Goal: Task Accomplishment & Management: Manage account settings

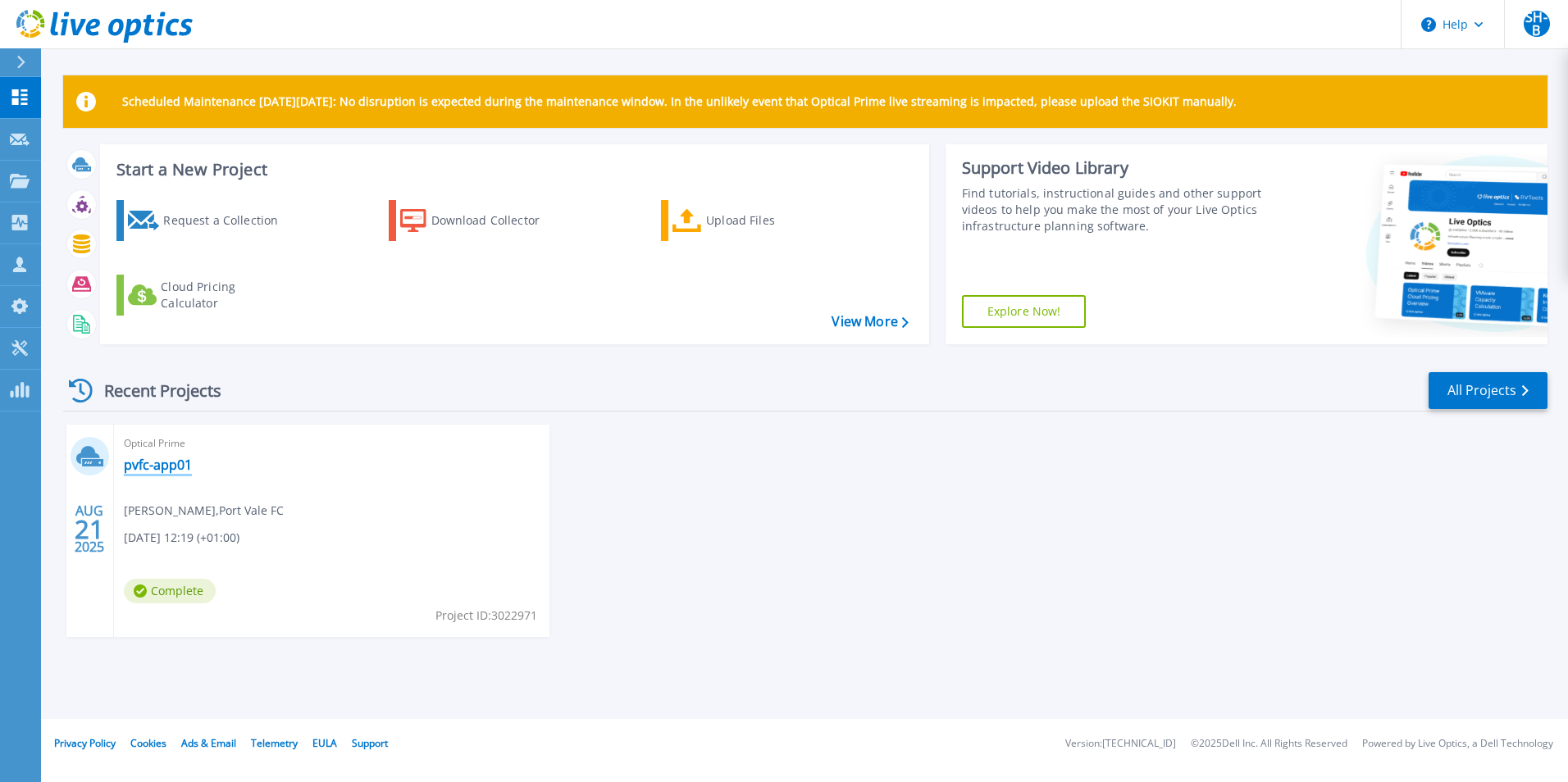
click at [145, 458] on link "pvfc-app01" at bounding box center [158, 465] width 68 height 17
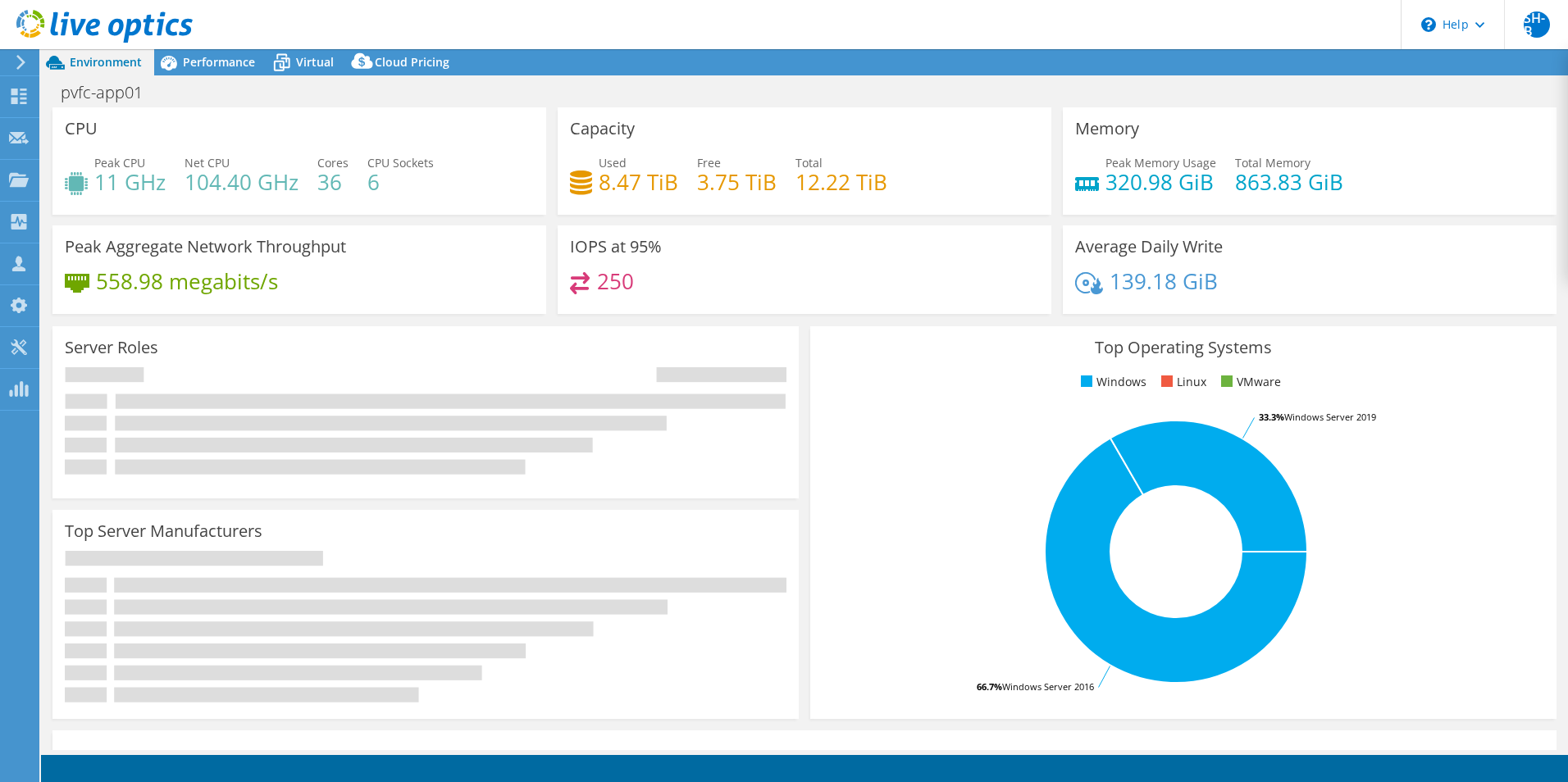
select select "EULondon"
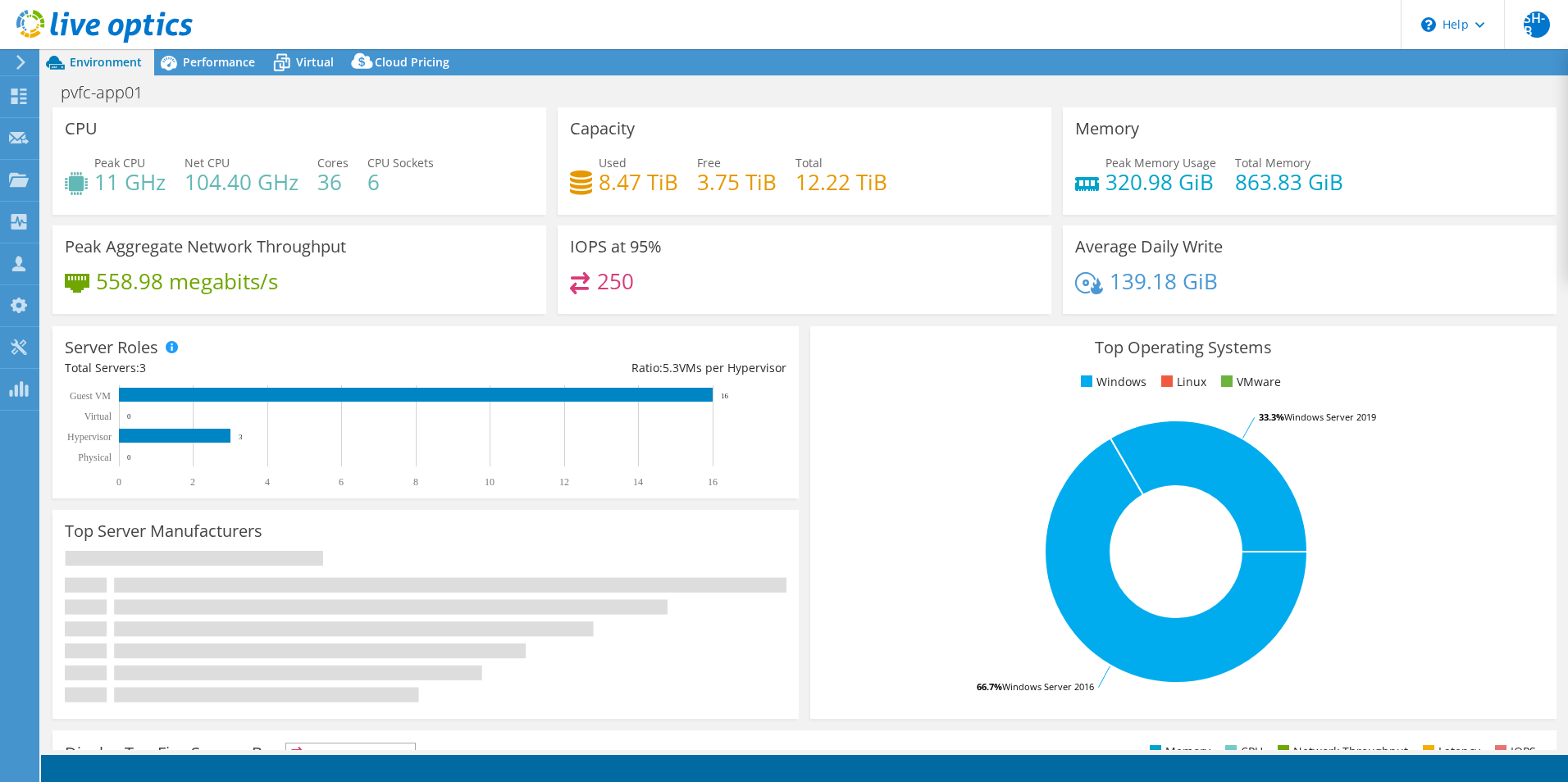
select select "EULondon"
select select "USD"
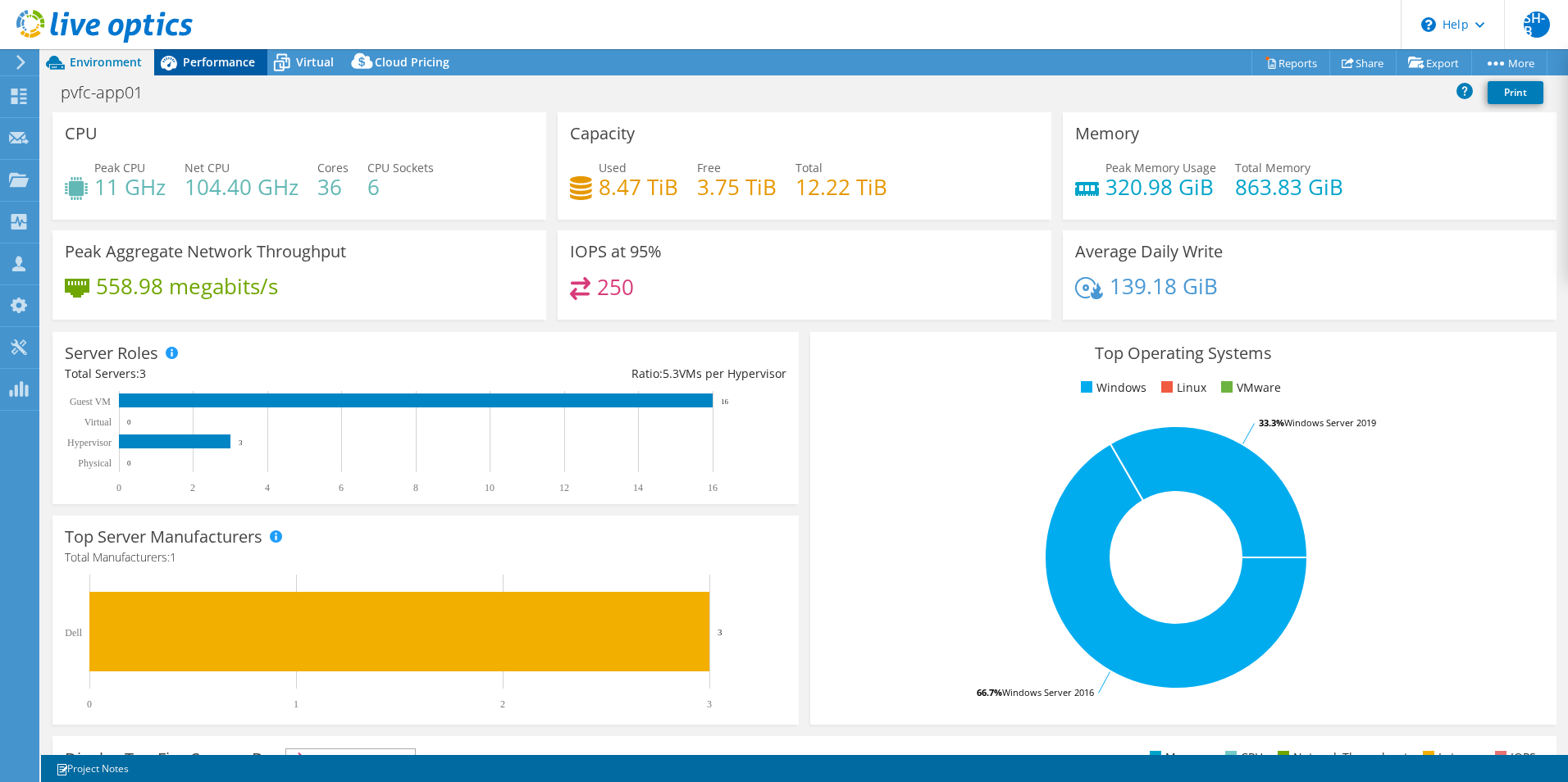
click at [244, 64] on span "Performance" at bounding box center [219, 62] width 72 height 16
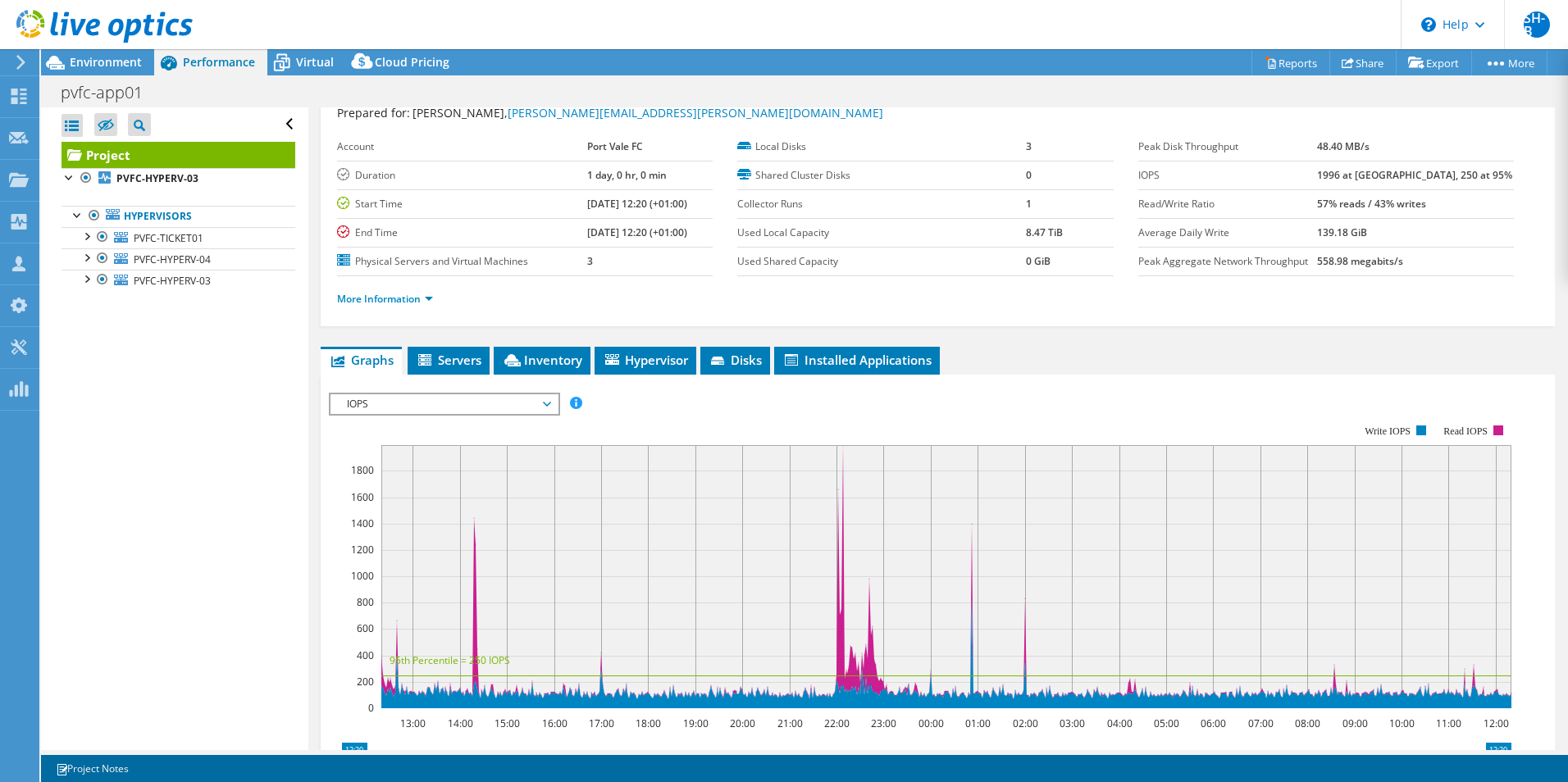
scroll to position [47, 0]
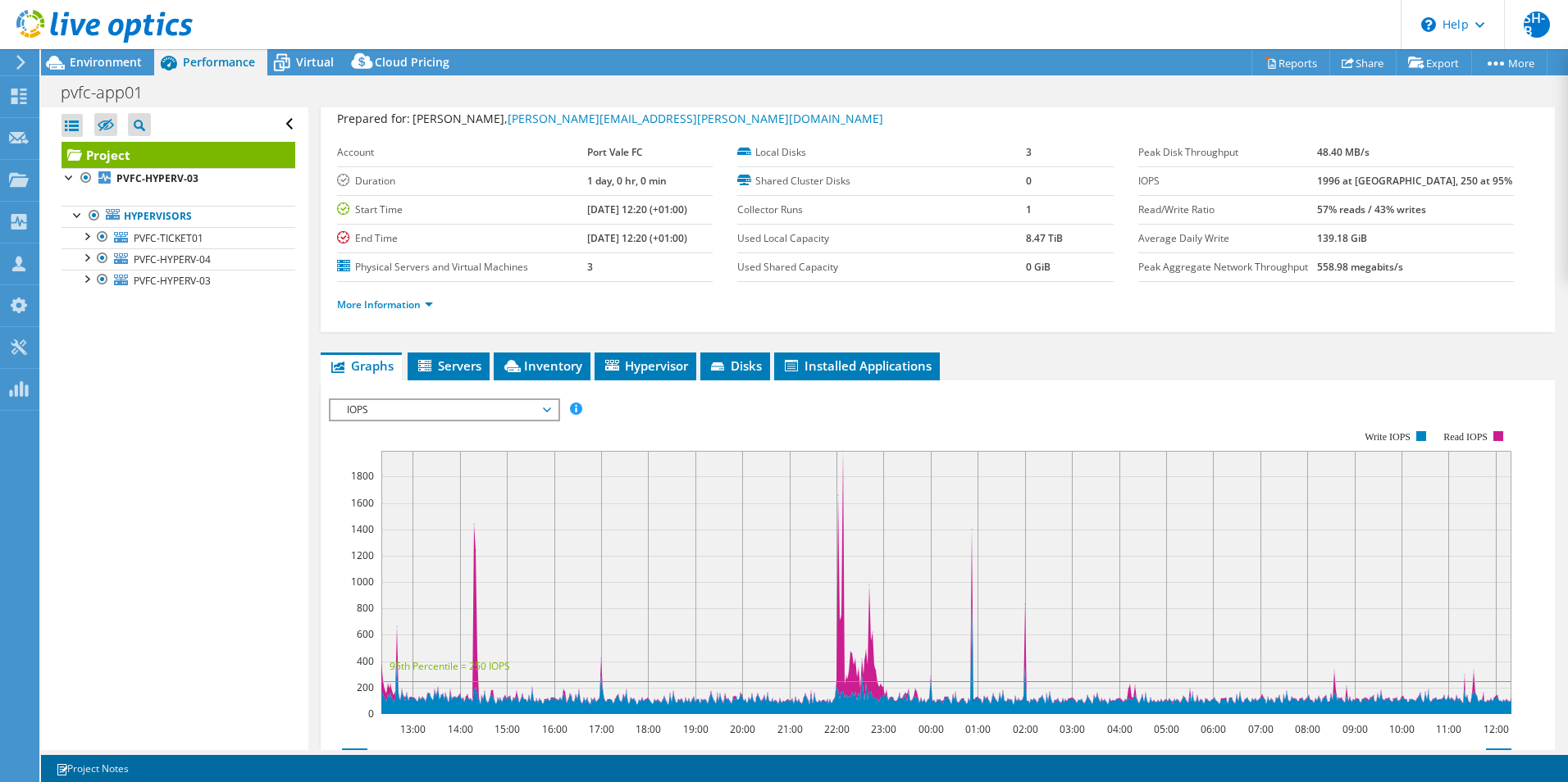
click at [429, 413] on span "IOPS" at bounding box center [444, 410] width 211 height 20
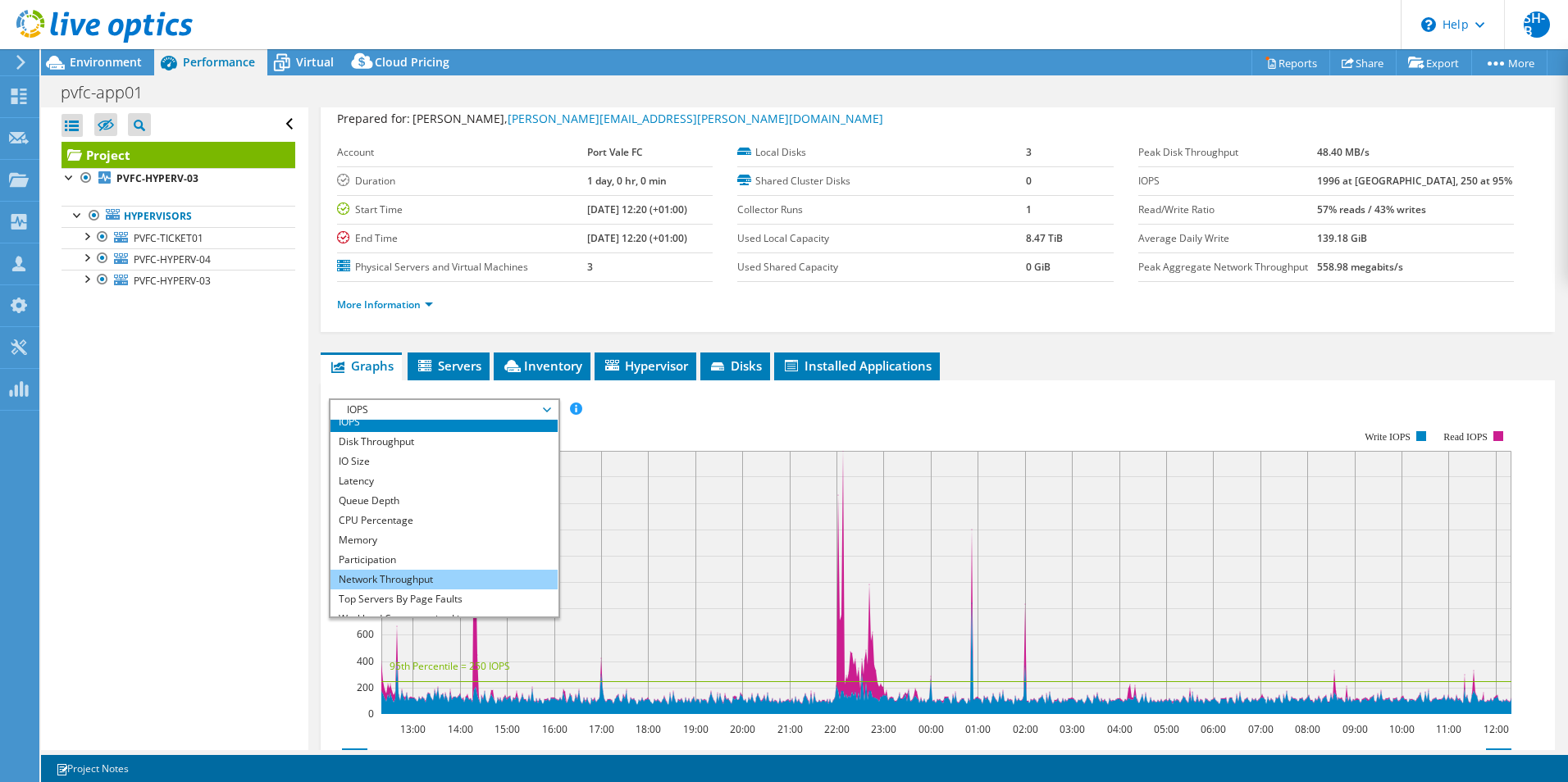
scroll to position [0, 0]
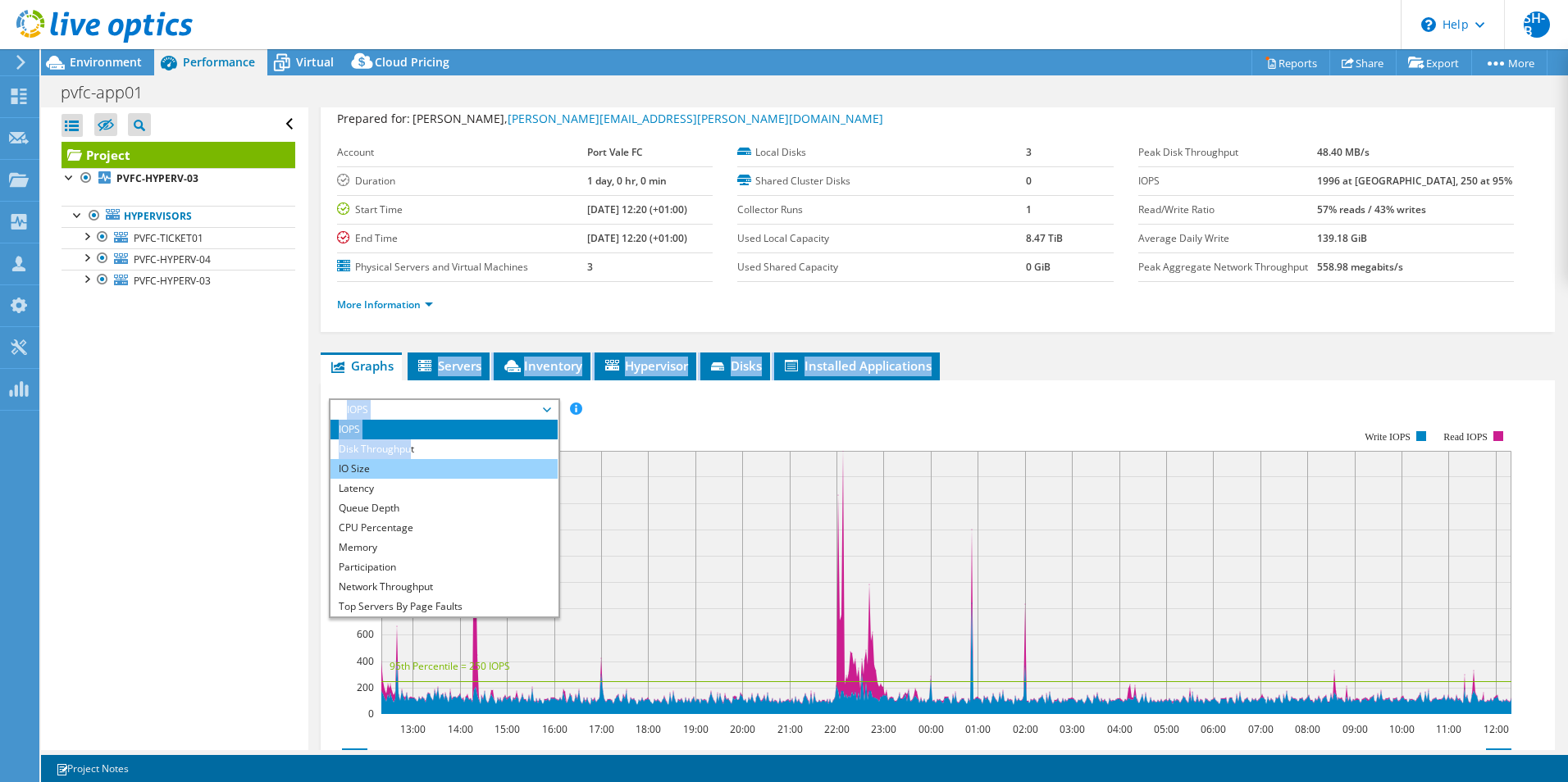
drag, startPoint x: 422, startPoint y: 376, endPoint x: 409, endPoint y: 462, distance: 87.0
click at [409, 462] on div "Graphs Servers Inventory Hypervisor Disks Cluster Disks Installed Applications …" at bounding box center [937, 697] width 1234 height 690
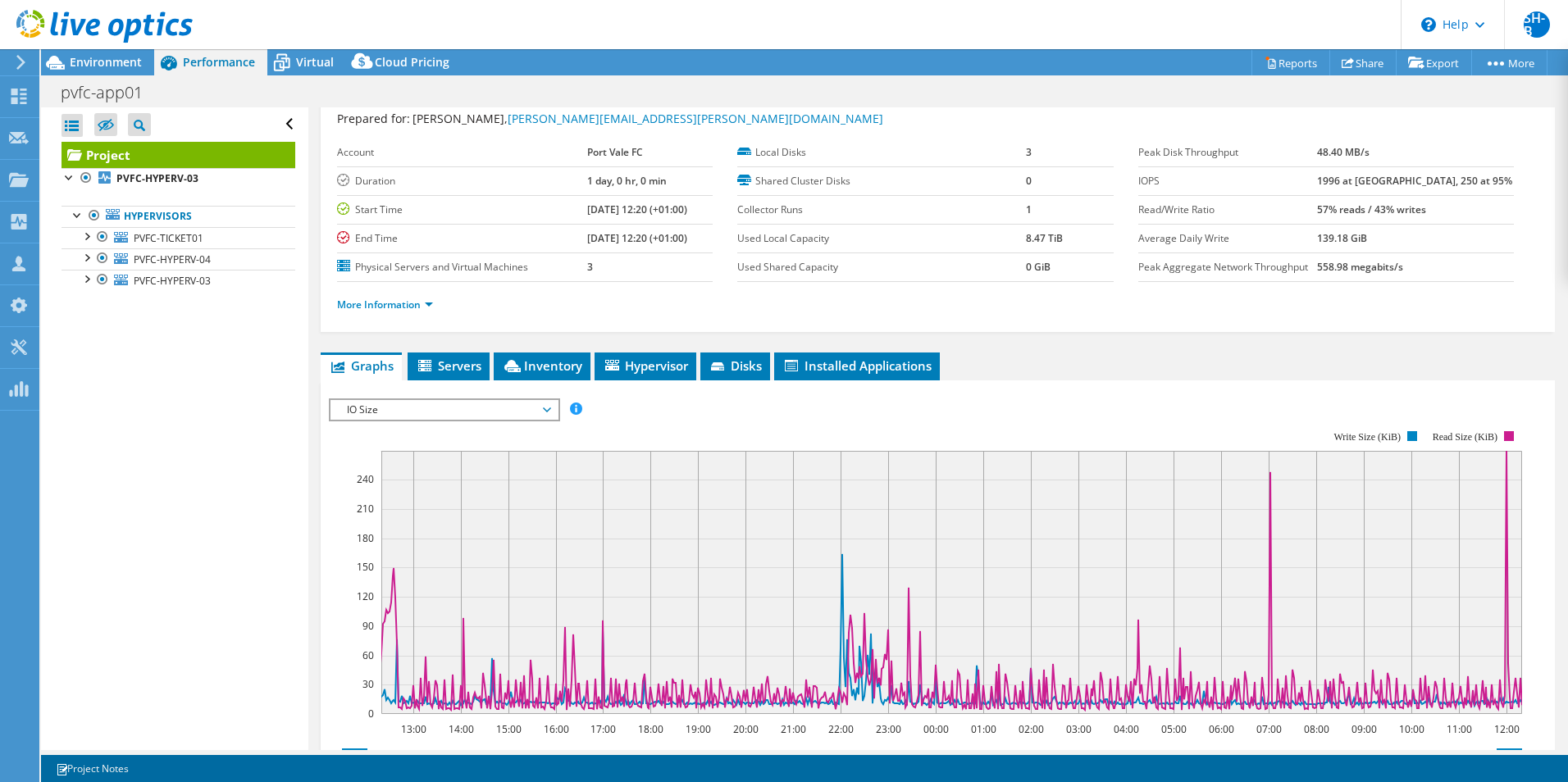
drag, startPoint x: 409, startPoint y: 462, endPoint x: 635, endPoint y: 403, distance: 233.6
click at [635, 403] on div "IOPS Disk Throughput IO Size Latency Queue Depth CPU Percentage Memory Page Fau…" at bounding box center [937, 409] width 1217 height 22
click at [392, 400] on span "IO Size" at bounding box center [444, 410] width 211 height 20
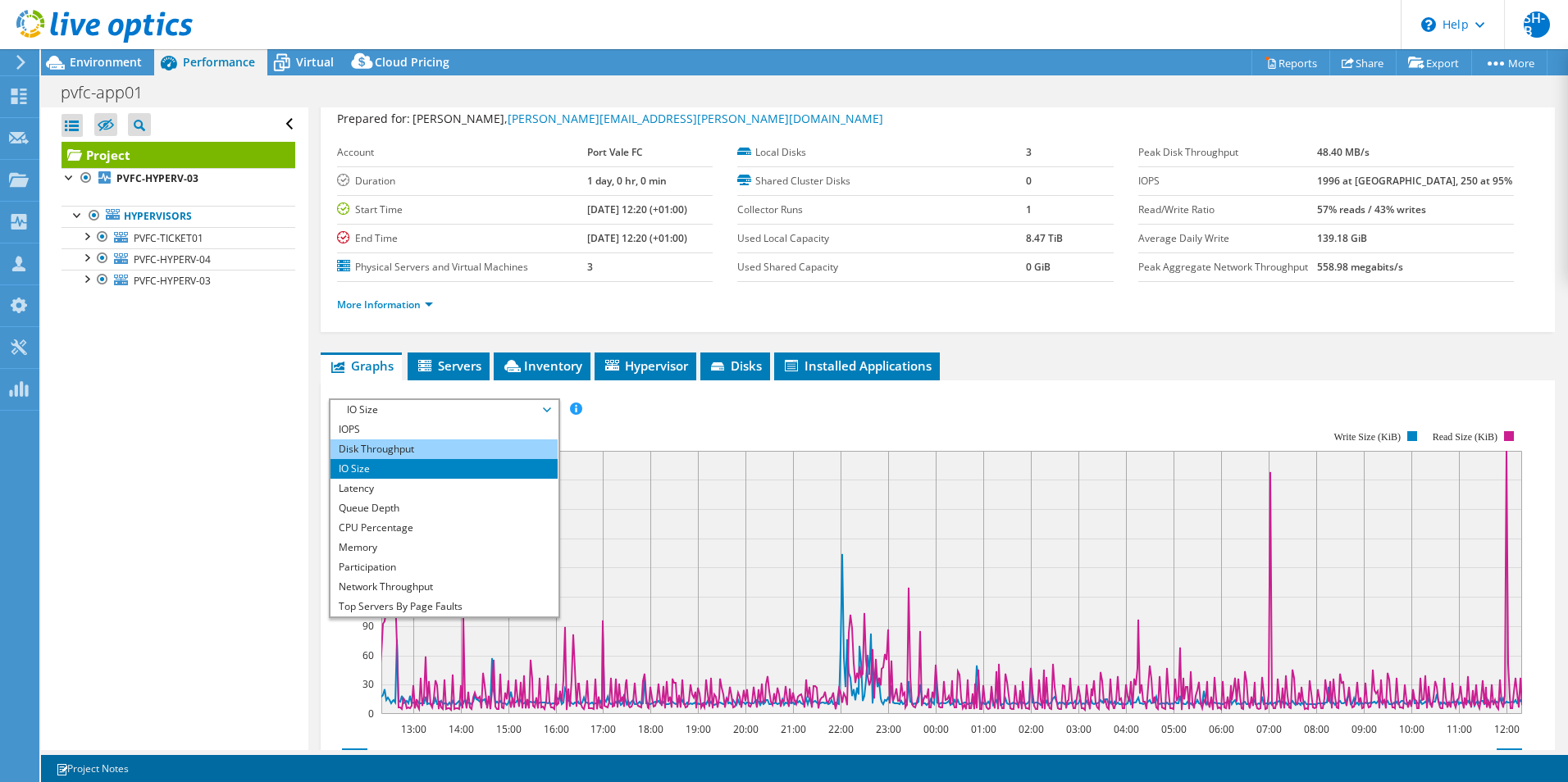
click at [409, 451] on li "Disk Throughput" at bounding box center [443, 449] width 227 height 20
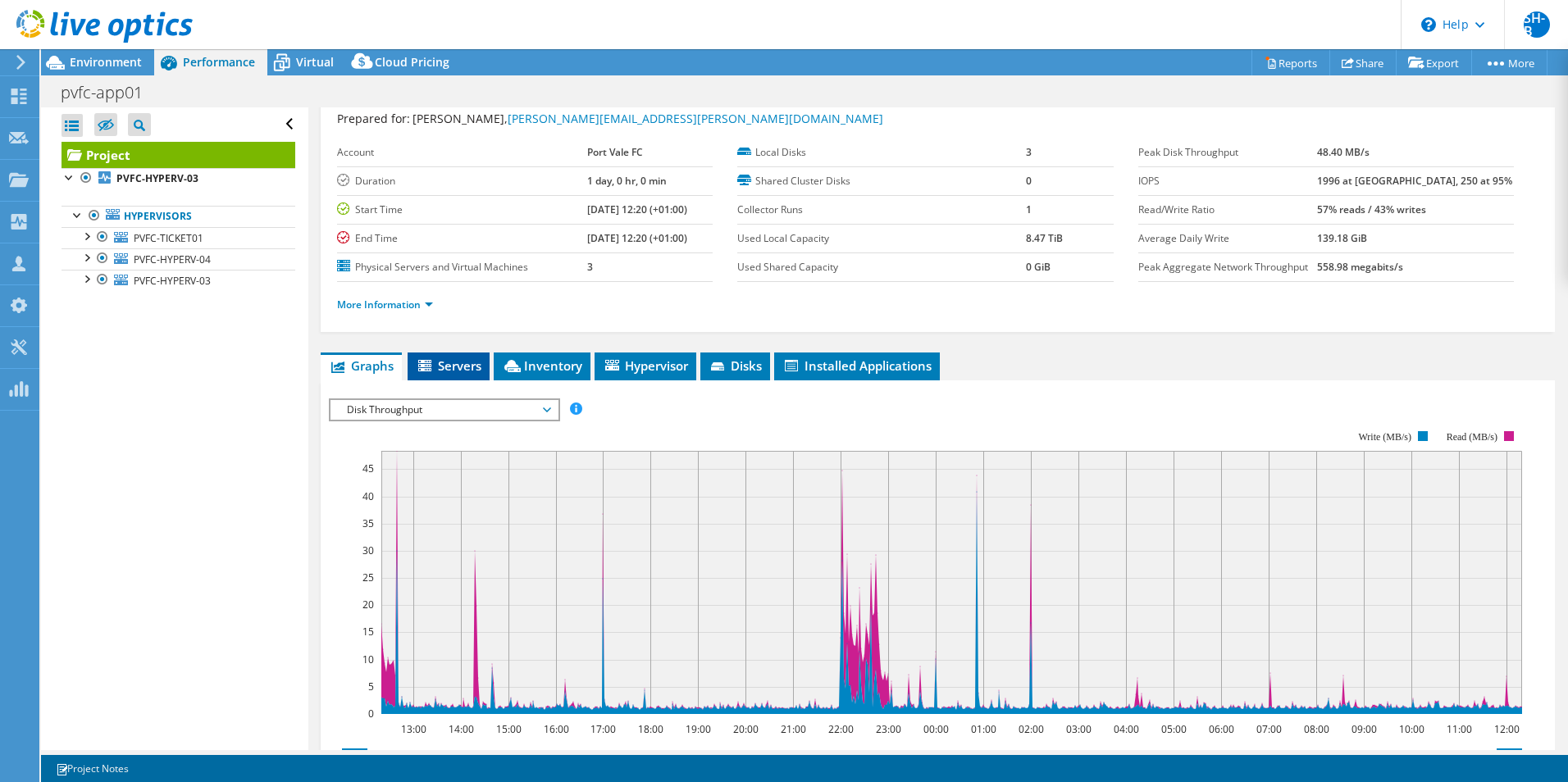
click at [428, 372] on icon at bounding box center [426, 367] width 17 height 14
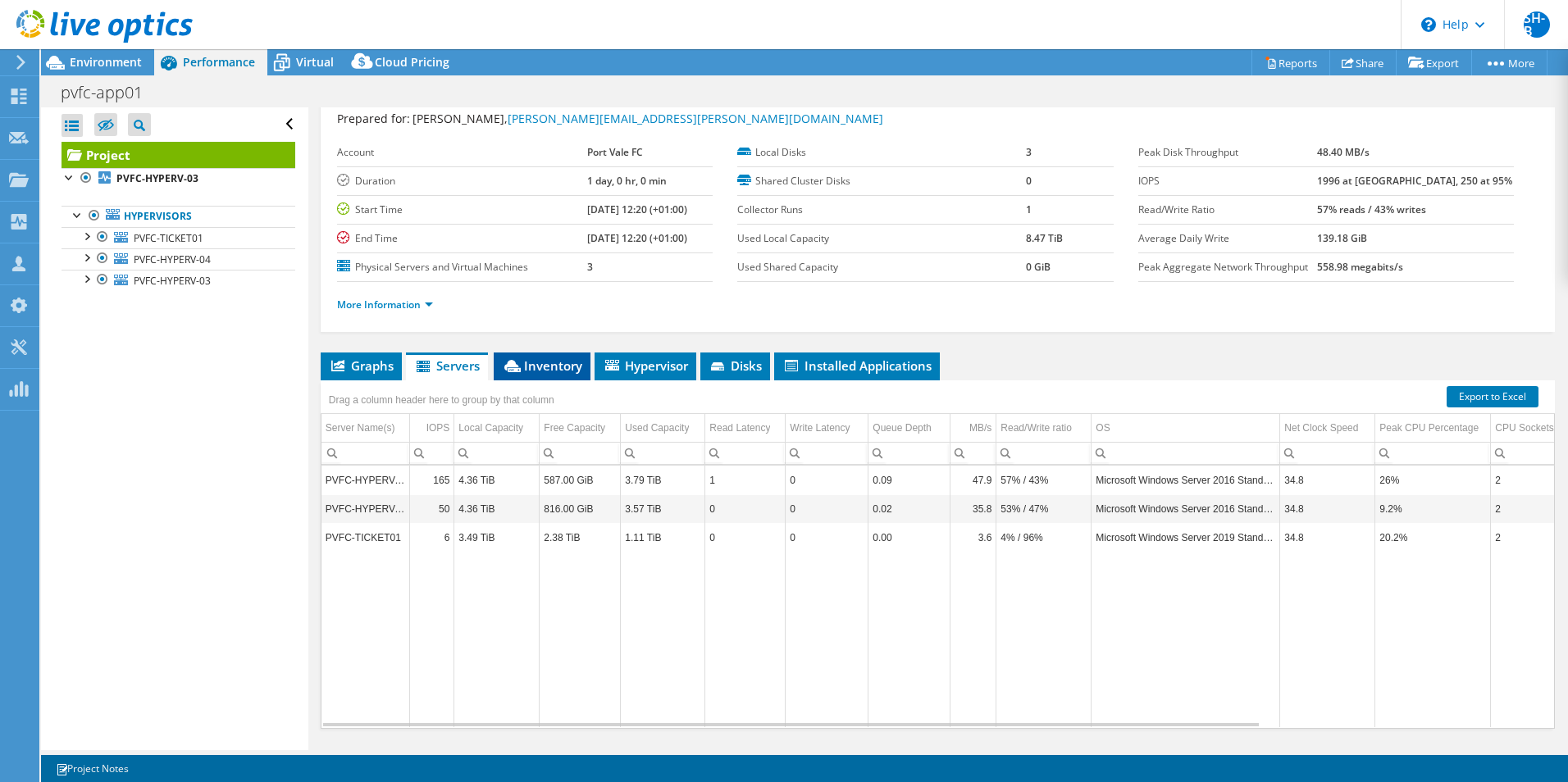
click at [529, 378] on li "Inventory" at bounding box center [542, 366] width 97 height 28
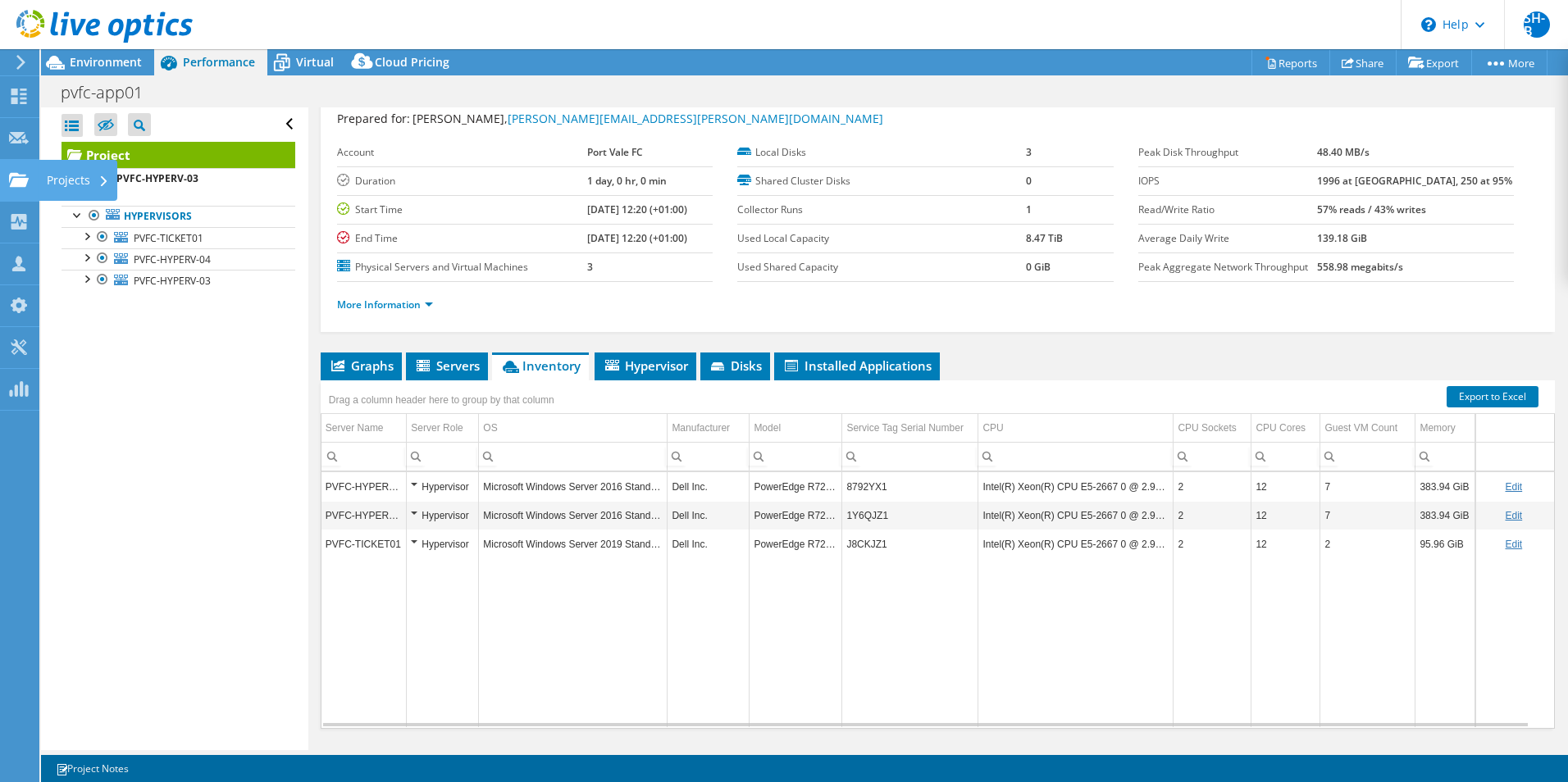
click at [19, 182] on use at bounding box center [19, 179] width 20 height 14
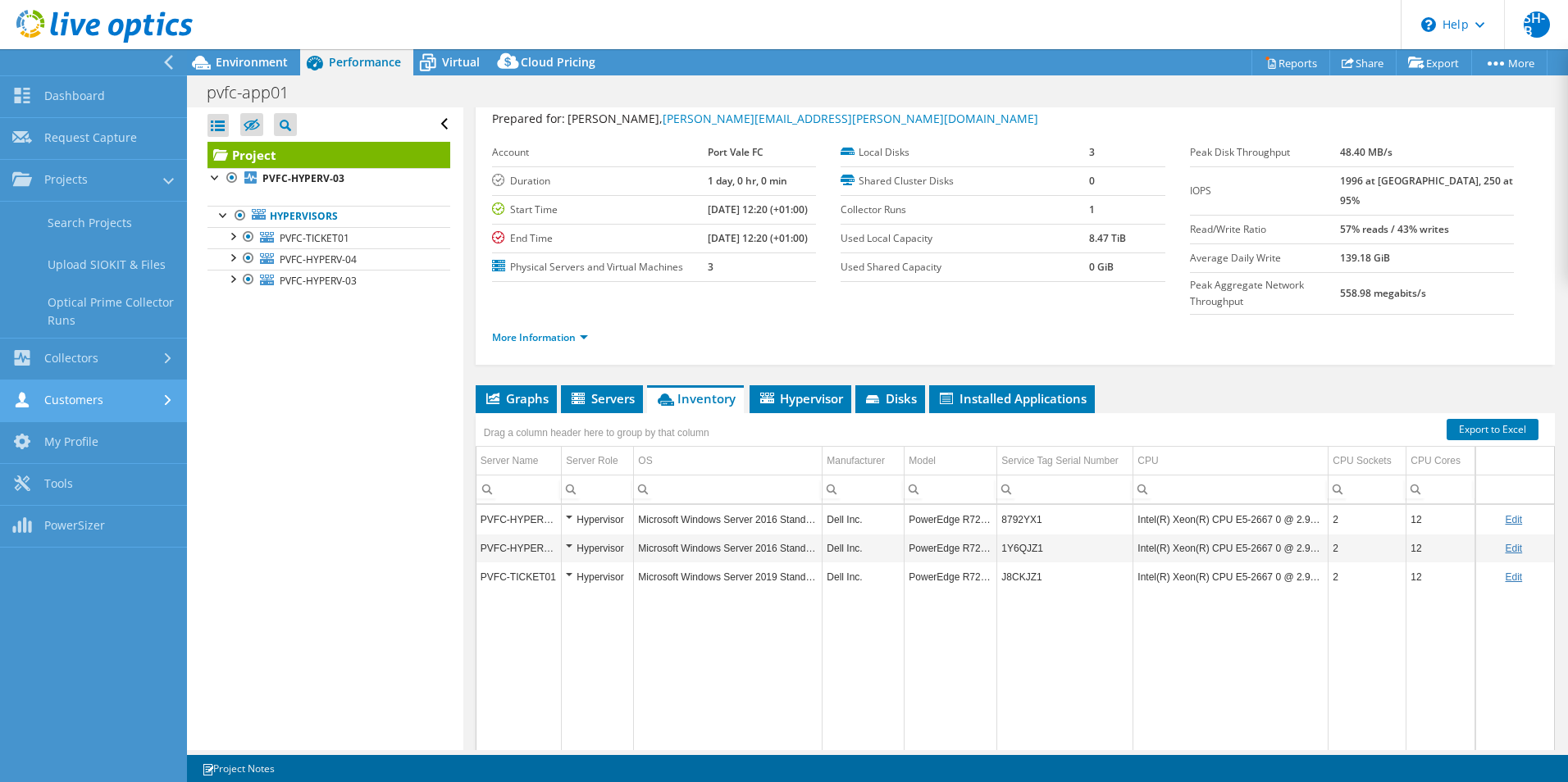
click at [70, 400] on link "Customers" at bounding box center [93, 401] width 186 height 42
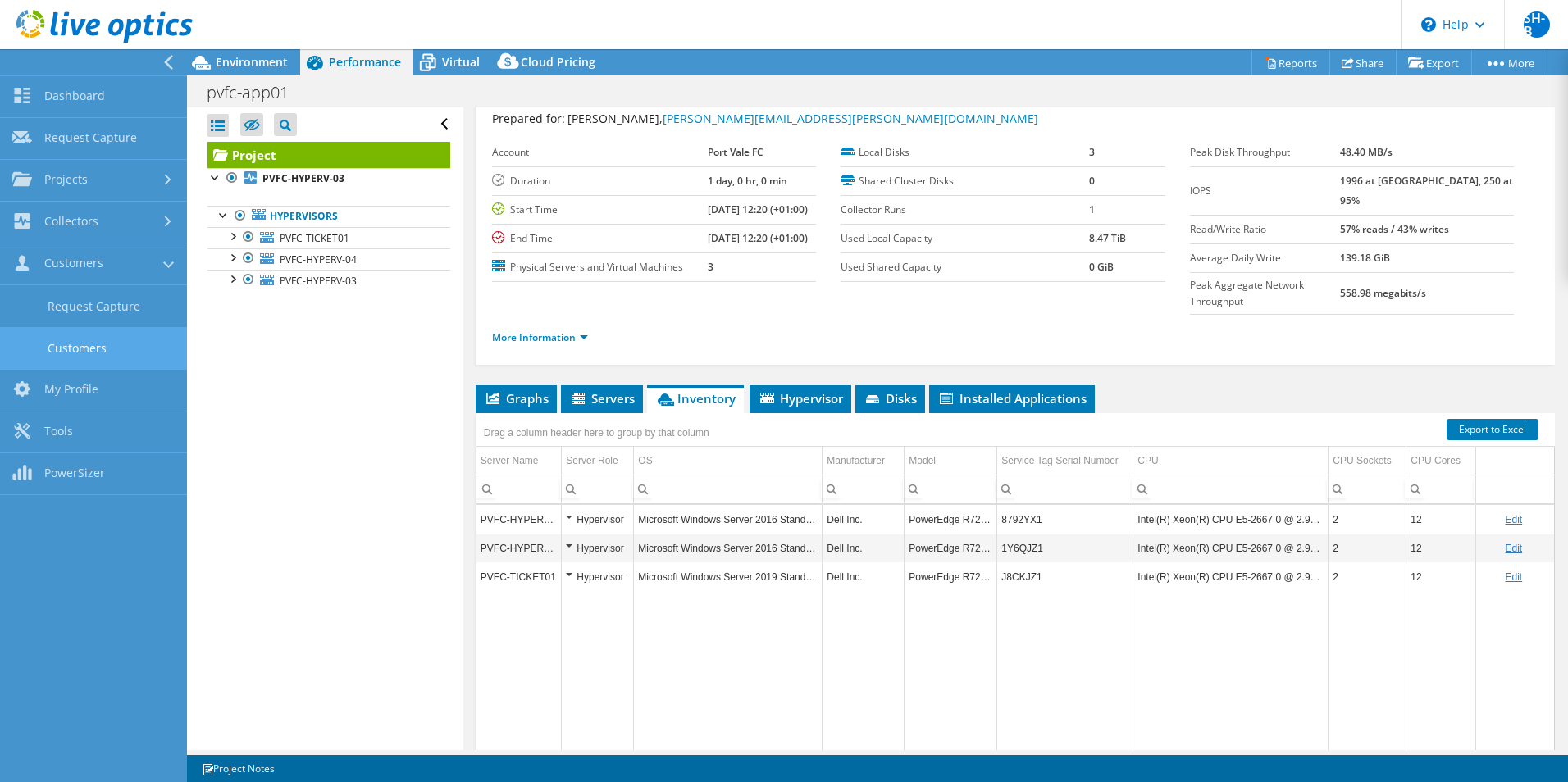
click at [100, 345] on link "Customers" at bounding box center [93, 348] width 186 height 42
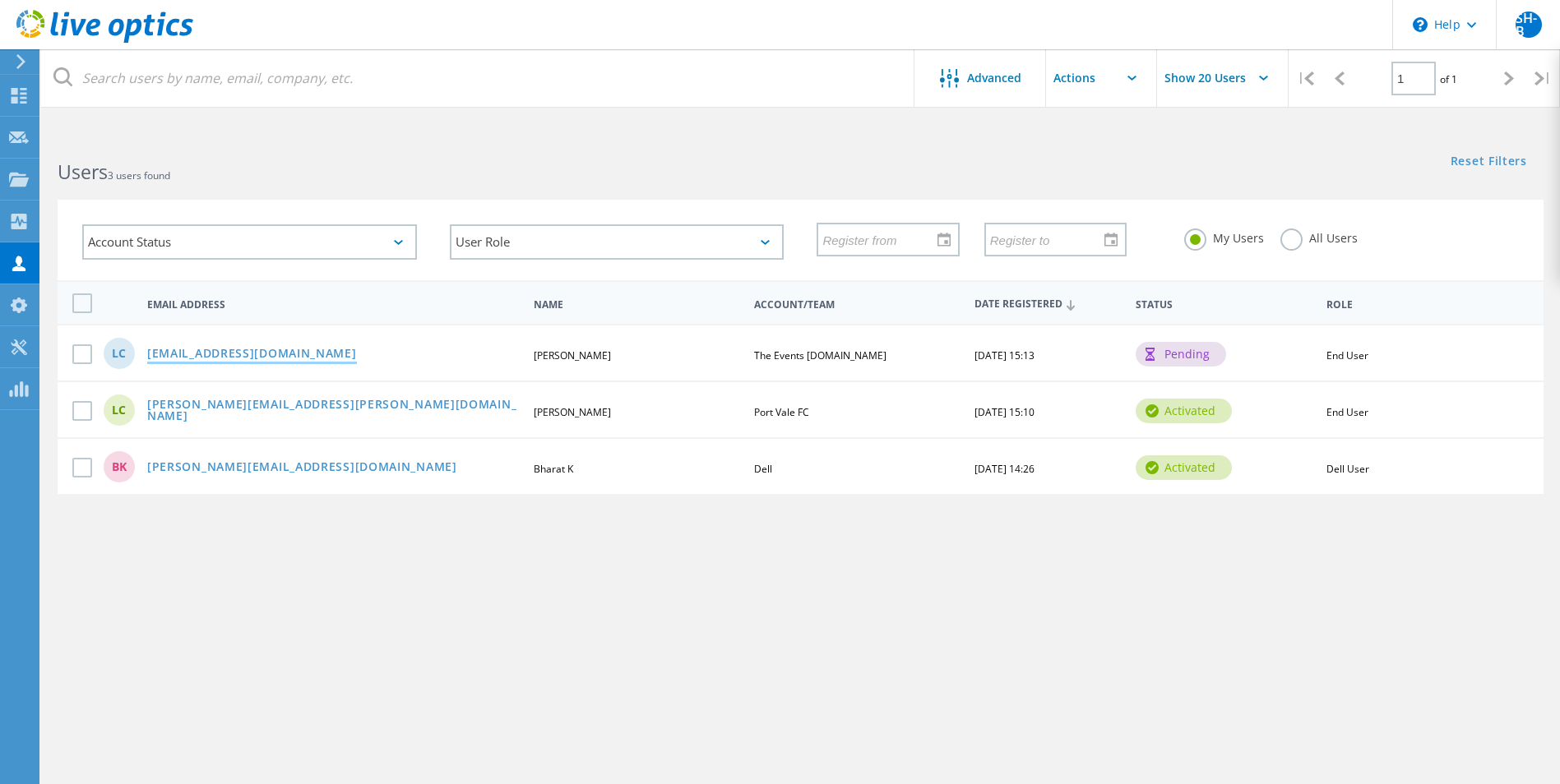
click at [307, 356] on link "lizc@theeventscompany.co.uk" at bounding box center [252, 354] width 210 height 14
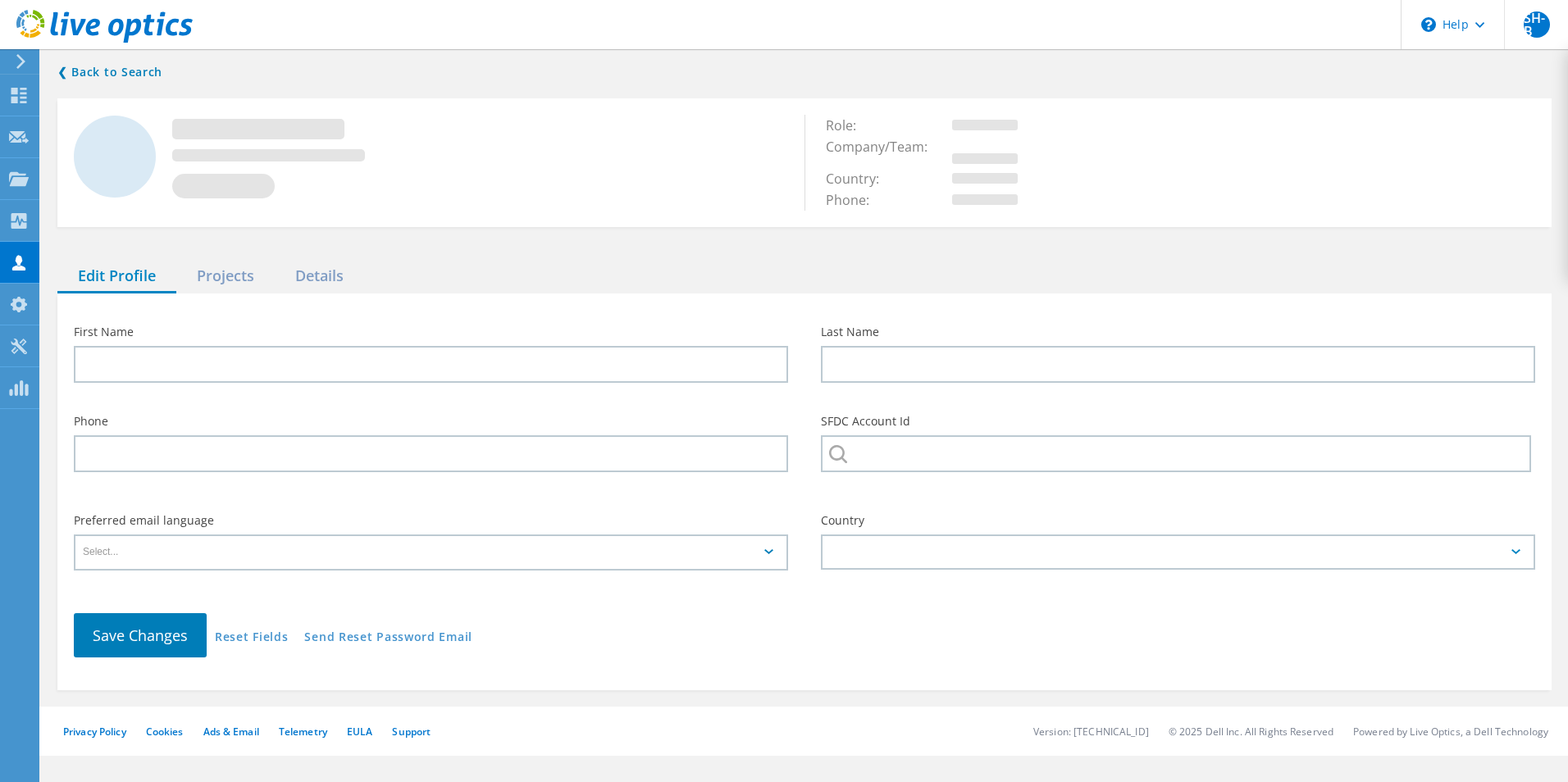
type input "Liz"
type input "Cobley"
type input "The Events Company.co.uk"
type input "English"
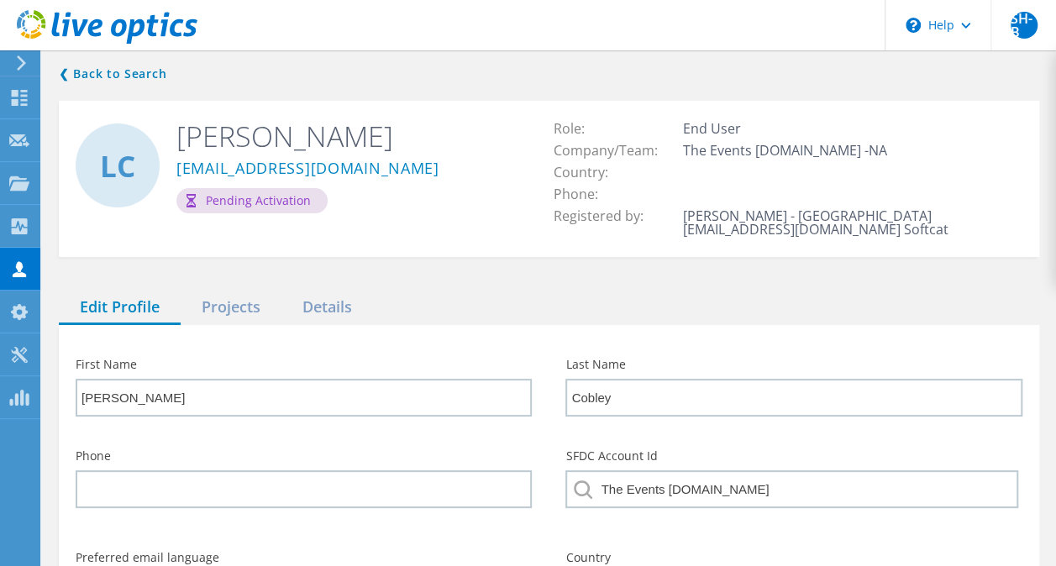
click at [509, 181] on div "lizc@theeventscompany.co.uk" at bounding box center [349, 172] width 347 height 34
click at [558, 338] on div "First Name Liz Last Name Cobley Phone SFDC Account Id The Events Company.co.uk …" at bounding box center [549, 528] width 980 height 406
click at [528, 315] on div "Edit Profile Projects Details" at bounding box center [549, 308] width 980 height 34
click at [474, 207] on div "Pending Activation" at bounding box center [349, 200] width 347 height 25
click at [534, 274] on div "❮ Back to Search LC Liz Cobley lizc@theeventscompany.co.uk Pending Activation R…" at bounding box center [549, 397] width 1014 height 701
